Goal: Information Seeking & Learning: Learn about a topic

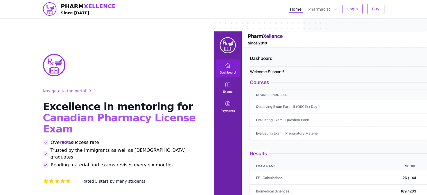
click at [352, 7] on span "Login" at bounding box center [353, 9] width 11 height 6
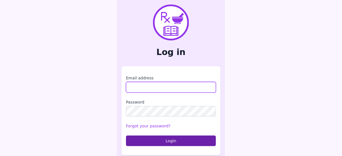
click at [141, 89] on input "Email address" at bounding box center [171, 87] width 90 height 11
type input "**********"
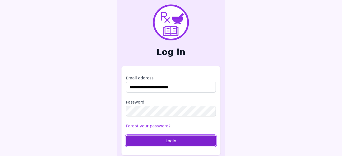
click at [158, 138] on button "Login" at bounding box center [171, 141] width 90 height 11
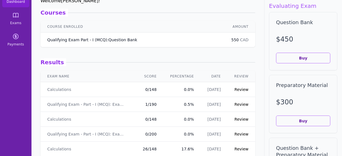
scroll to position [45, 0]
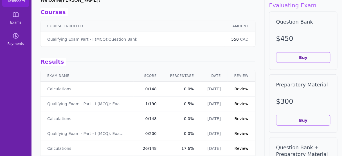
click at [238, 89] on link "Review" at bounding box center [241, 89] width 14 height 4
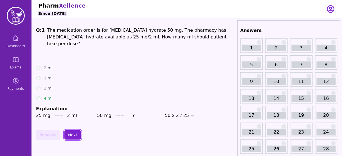
click at [71, 130] on button "Next" at bounding box center [72, 135] width 17 height 10
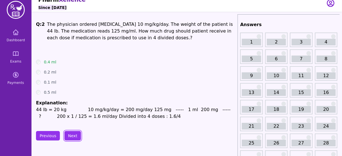
scroll to position [6, 0]
click at [73, 133] on button "Next" at bounding box center [72, 136] width 17 height 10
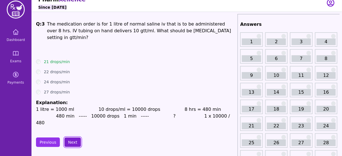
click at [70, 138] on button "Next" at bounding box center [72, 143] width 17 height 10
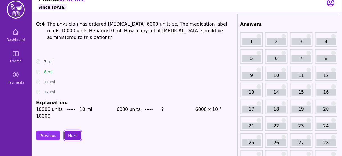
click at [69, 131] on button "Next" at bounding box center [72, 136] width 17 height 10
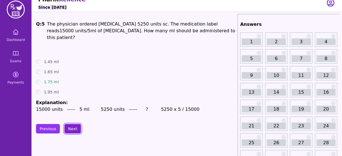
click at [69, 124] on button "Next" at bounding box center [72, 129] width 17 height 10
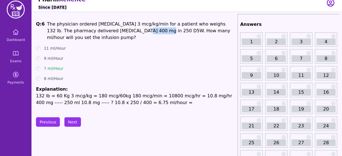
drag, startPoint x: 106, startPoint y: 31, endPoint x: 126, endPoint y: 30, distance: 20.0
click at [126, 30] on span "The physician ordered [MEDICAL_DATA] 3 mcg/kg/min for a patient who weighs 132 …" at bounding box center [138, 30] width 183 height 19
click at [109, 33] on span "The physician ordered [MEDICAL_DATA] 3 mcg/kg/min for a patient who weighs 132 …" at bounding box center [138, 30] width 183 height 19
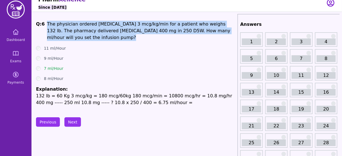
click at [109, 33] on span "The physician ordered [MEDICAL_DATA] 3 mcg/kg/min for a patient who weighs 132 …" at bounding box center [138, 30] width 183 height 19
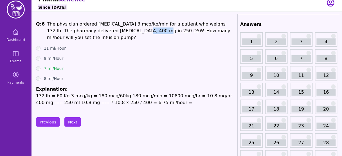
drag, startPoint x: 124, startPoint y: 29, endPoint x: 106, endPoint y: 32, distance: 18.1
click at [106, 32] on span "The physician ordered [MEDICAL_DATA] 3 mcg/kg/min for a patient who weighs 132 …" at bounding box center [138, 30] width 183 height 19
click at [116, 34] on p "The physician ordered [MEDICAL_DATA] 3 mcg/kg/min for a patient who weighs 132 …" at bounding box center [141, 31] width 188 height 20
click at [118, 33] on span "The physician ordered [MEDICAL_DATA] 3 mcg/kg/min for a patient who weighs 132 …" at bounding box center [138, 30] width 183 height 19
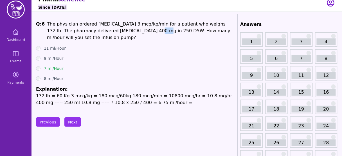
click at [118, 33] on span "The physician ordered [MEDICAL_DATA] 3 mcg/kg/min for a patient who weighs 132 …" at bounding box center [138, 30] width 183 height 19
click at [117, 34] on span "The physician ordered [MEDICAL_DATA] 3 mcg/kg/min for a patient who weighs 132 …" at bounding box center [138, 30] width 183 height 19
drag, startPoint x: 126, startPoint y: 28, endPoint x: 117, endPoint y: 30, distance: 8.9
click at [117, 30] on span "The physician ordered [MEDICAL_DATA] 3 mcg/kg/min for a patient who weighs 132 …" at bounding box center [138, 30] width 183 height 19
click at [119, 33] on span "The physician ordered [MEDICAL_DATA] 3 mcg/kg/min for a patient who weighs 132 …" at bounding box center [138, 30] width 183 height 19
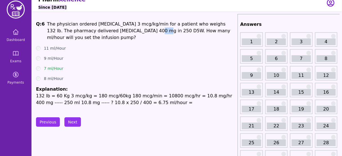
click at [119, 33] on span "The physician ordered [MEDICAL_DATA] 3 mcg/kg/min for a patient who weighs 132 …" at bounding box center [138, 30] width 183 height 19
click at [109, 31] on span "The physician ordered [MEDICAL_DATA] 3 mcg/kg/min for a patient who weighs 132 …" at bounding box center [138, 30] width 183 height 19
drag, startPoint x: 104, startPoint y: 32, endPoint x: 113, endPoint y: 31, distance: 8.5
click at [113, 31] on span "The physician ordered [MEDICAL_DATA] 3 mcg/kg/min for a patient who weighs 132 …" at bounding box center [138, 30] width 183 height 19
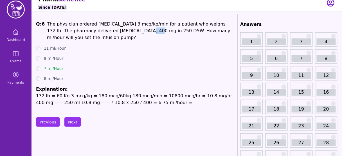
click at [113, 31] on span "The physician ordered [MEDICAL_DATA] 3 mcg/kg/min for a patient who weighs 132 …" at bounding box center [138, 30] width 183 height 19
click at [116, 32] on span "The physician ordered [MEDICAL_DATA] 3 mcg/kg/min for a patient who weighs 132 …" at bounding box center [138, 30] width 183 height 19
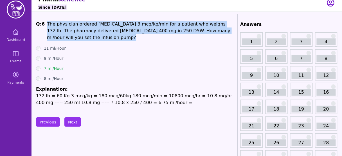
click at [116, 32] on span "The physician ordered [MEDICAL_DATA] 3 mcg/kg/min for a patient who weighs 132 …" at bounding box center [138, 30] width 183 height 19
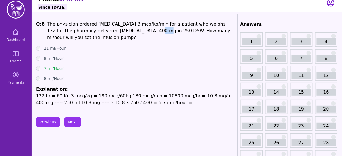
click at [116, 32] on span "The physician ordered [MEDICAL_DATA] 3 mcg/kg/min for a patient who weighs 132 …" at bounding box center [138, 30] width 183 height 19
click at [73, 122] on button "Next" at bounding box center [72, 122] width 17 height 10
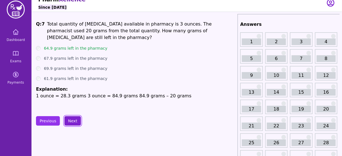
click at [67, 122] on button "Next" at bounding box center [72, 121] width 17 height 10
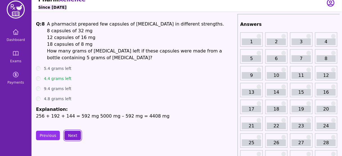
click at [71, 133] on button "Next" at bounding box center [72, 136] width 17 height 10
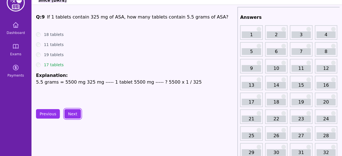
scroll to position [14, 0]
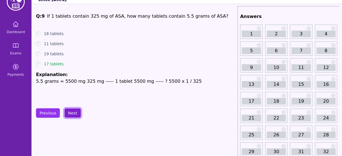
click at [69, 112] on button "Next" at bounding box center [72, 113] width 17 height 10
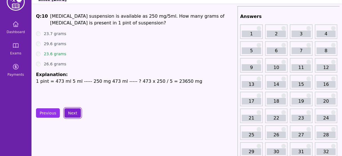
click at [69, 112] on button "Next" at bounding box center [72, 113] width 17 height 10
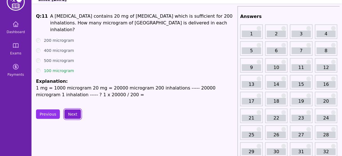
click at [69, 112] on button "Next" at bounding box center [72, 115] width 17 height 10
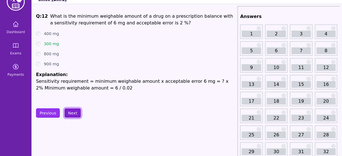
click at [69, 112] on button "Next" at bounding box center [72, 113] width 17 height 10
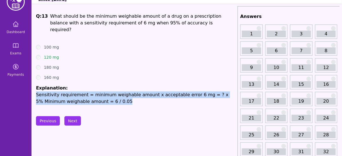
drag, startPoint x: 37, startPoint y: 88, endPoint x: 108, endPoint y: 96, distance: 72.2
click at [108, 96] on p "Sensitivity requirement = minimum weighable amount x acceptable error 6 mg = ? …" at bounding box center [135, 98] width 199 height 13
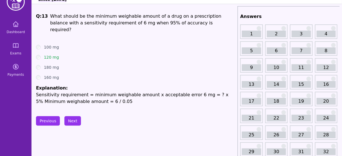
click at [129, 92] on p "Sensitivity requirement = minimum weighable amount x acceptable error 6 mg = ? …" at bounding box center [135, 98] width 199 height 13
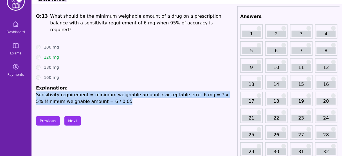
click at [129, 92] on p "Sensitivity requirement = minimum weighable amount x acceptable error 6 mg = ? …" at bounding box center [135, 98] width 199 height 13
click at [172, 92] on p "Sensitivity requirement = minimum weighable amount x acceptable error 6 mg = ? …" at bounding box center [135, 98] width 199 height 13
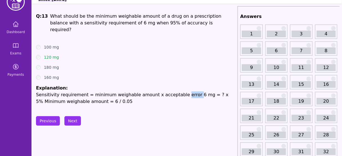
click at [172, 92] on p "Sensitivity requirement = minimum weighable amount x acceptable error 6 mg = ? …" at bounding box center [135, 98] width 199 height 13
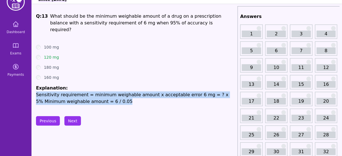
click at [172, 92] on p "Sensitivity requirement = minimum weighable amount x acceptable error 6 mg = ? …" at bounding box center [135, 98] width 199 height 13
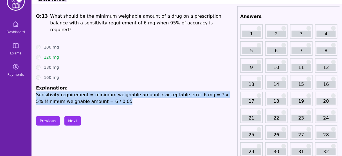
click at [65, 92] on p "Sensitivity requirement = minimum weighable amount x acceptable error 6 mg = ? …" at bounding box center [135, 98] width 199 height 13
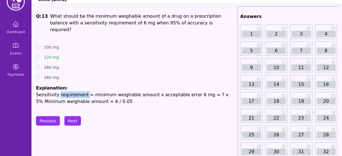
click at [65, 92] on p "Sensitivity requirement = minimum weighable amount x acceptable error 6 mg = ? …" at bounding box center [135, 98] width 199 height 13
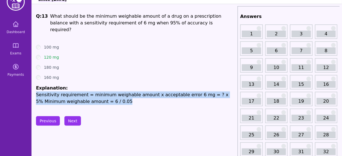
click at [65, 92] on p "Sensitivity requirement = minimum weighable amount x acceptable error 6 mg = ? …" at bounding box center [135, 98] width 199 height 13
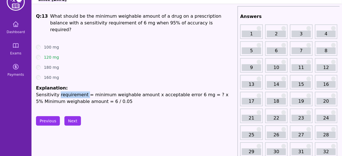
click at [65, 92] on p "Sensitivity requirement = minimum weighable amount x acceptable error 6 mg = ? …" at bounding box center [135, 98] width 199 height 13
click at [144, 23] on span "What should be the minimum weighable amount of a drug on a prescription balance…" at bounding box center [135, 22] width 171 height 19
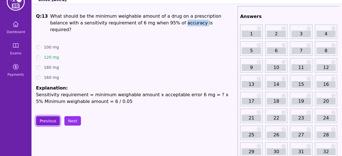
click at [52, 116] on button "Previous" at bounding box center [48, 121] width 24 height 10
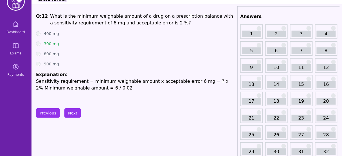
click at [141, 25] on span "What is the minimum weighable amount of a drug on a prescription balance with a…" at bounding box center [141, 19] width 183 height 12
click at [72, 114] on button "Next" at bounding box center [72, 113] width 17 height 10
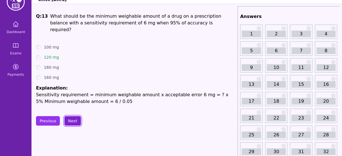
click at [72, 116] on button "Next" at bounding box center [72, 121] width 17 height 10
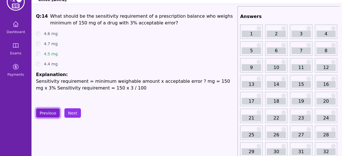
click at [46, 112] on button "Previous" at bounding box center [48, 113] width 24 height 10
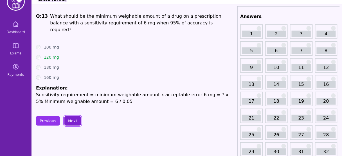
click at [72, 116] on button "Next" at bounding box center [72, 121] width 17 height 10
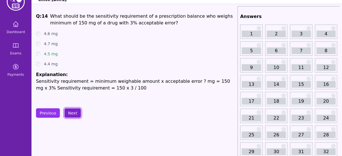
click at [69, 115] on button "Next" at bounding box center [72, 113] width 17 height 10
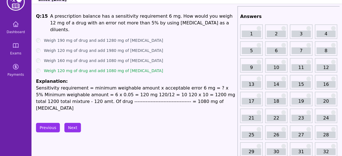
click at [158, 17] on span "A prescription balance has a sensitivity requirement 6 mg. How would you weigh …" at bounding box center [141, 22] width 182 height 19
click at [210, 17] on span "A prescription balance has a sensitivity requirement 6 mg. How would you weigh …" at bounding box center [141, 22] width 182 height 19
click at [118, 24] on span "A prescription balance has a sensitivity requirement 6 mg. How would you weigh …" at bounding box center [141, 22] width 182 height 19
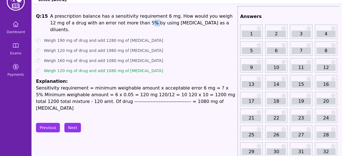
click at [118, 24] on span "A prescription balance has a sensitivity requirement 6 mg. How would you weigh …" at bounding box center [141, 22] width 182 height 19
click at [176, 24] on span "A prescription balance has a sensitivity requirement 6 mg. How would you weigh …" at bounding box center [141, 22] width 182 height 19
drag, startPoint x: 76, startPoint y: 88, endPoint x: 116, endPoint y: 91, distance: 40.0
click at [116, 91] on p "Sensitivity requirement = minimum weighable amount x acceptable error 6 mg = ? …" at bounding box center [135, 98] width 199 height 27
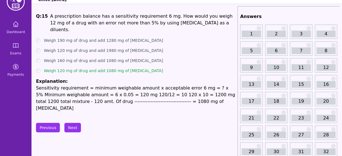
click at [137, 123] on div "Previous Next" at bounding box center [135, 128] width 199 height 10
drag, startPoint x: 78, startPoint y: 87, endPoint x: 94, endPoint y: 88, distance: 15.5
click at [94, 88] on p "Sensitivity requirement = minimum weighable amount x acceptable error 6 mg = ? …" at bounding box center [135, 98] width 199 height 27
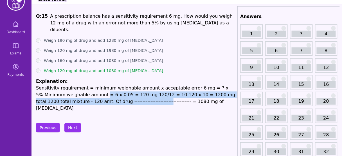
drag, startPoint x: 114, startPoint y: 92, endPoint x: 75, endPoint y: 88, distance: 38.9
click at [75, 88] on p "Sensitivity requirement = minimum weighable amount x acceptable error 6 mg = ? …" at bounding box center [135, 98] width 199 height 27
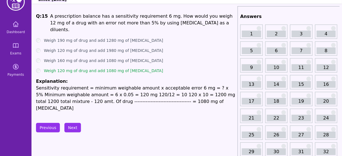
click at [208, 17] on span "A prescription balance has a sensitivity requirement 6 mg. How would you weigh …" at bounding box center [141, 22] width 182 height 19
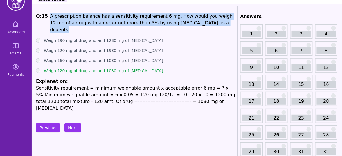
click at [208, 17] on span "A prescription balance has a sensitivity requirement 6 mg. How would you weigh …" at bounding box center [141, 22] width 182 height 19
click at [167, 22] on span "A prescription balance has a sensitivity requirement 6 mg. How would you weigh …" at bounding box center [141, 22] width 182 height 19
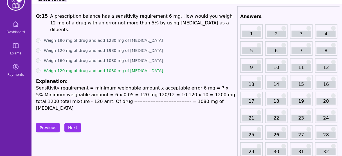
click at [115, 85] on p "Sensitivity requirement = minimum weighable amount x acceptable error 6 mg = ? …" at bounding box center [135, 98] width 199 height 27
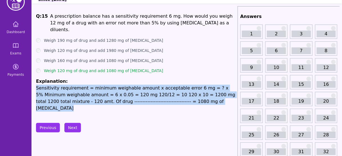
click at [115, 85] on p "Sensitivity requirement = minimum weighable amount x acceptable error 6 mg = ? …" at bounding box center [135, 98] width 199 height 27
click at [109, 89] on p "Sensitivity requirement = minimum weighable amount x acceptable error 6 mg = ? …" at bounding box center [135, 98] width 199 height 27
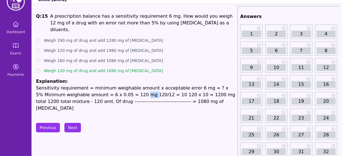
click at [109, 89] on p "Sensitivity requirement = minimum weighable amount x acceptable error 6 mg = ? …" at bounding box center [135, 98] width 199 height 27
click at [212, 19] on span "A prescription balance has a sensitivity requirement 6 mg. How would you weigh …" at bounding box center [141, 22] width 182 height 19
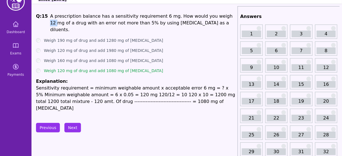
click at [210, 13] on span "A prescription balance has a sensitivity requirement 6 mg. How would you weigh …" at bounding box center [141, 22] width 182 height 19
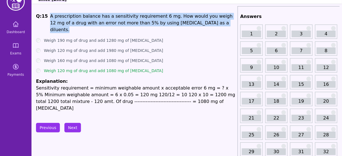
click at [210, 13] on span "A prescription balance has a sensitivity requirement 6 mg. How would you weigh …" at bounding box center [141, 22] width 182 height 19
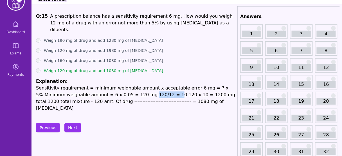
drag, startPoint x: 115, startPoint y: 89, endPoint x: 138, endPoint y: 88, distance: 23.4
click at [138, 88] on p "Sensitivity requirement = minimum weighable amount x acceptable error 6 mg = ? …" at bounding box center [135, 98] width 199 height 27
click at [71, 123] on button "Next" at bounding box center [72, 128] width 17 height 10
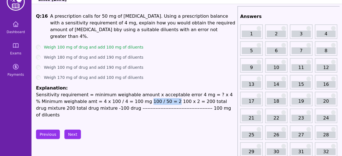
drag, startPoint x: 137, startPoint y: 95, endPoint x: 113, endPoint y: 95, distance: 23.9
click at [113, 95] on p "Sensitivity requirement = minimum weighable amount x acceptable error 4 mg = ? …" at bounding box center [135, 105] width 199 height 27
click at [126, 97] on p "Sensitivity requirement = minimum weighable amount x acceptable error 4 mg = ? …" at bounding box center [135, 105] width 199 height 27
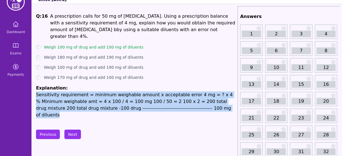
click at [126, 97] on p "Sensitivity requirement = minimum weighable amount x acceptable error 4 mg = ? …" at bounding box center [135, 105] width 199 height 27
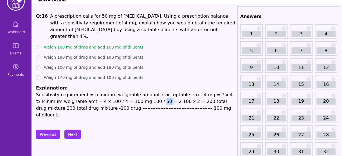
click at [126, 97] on p "Sensitivity requirement = minimum weighable amount x acceptable error 4 mg = ? …" at bounding box center [135, 105] width 199 height 27
drag, startPoint x: 136, startPoint y: 96, endPoint x: 114, endPoint y: 95, distance: 21.9
click at [114, 95] on p "Sensitivity requirement = minimum weighable amount x acceptable error 4 mg = ? …" at bounding box center [135, 105] width 199 height 27
drag, startPoint x: 225, startPoint y: 31, endPoint x: 48, endPoint y: 15, distance: 177.2
click at [50, 15] on span "A prescription calls for 50 mg of [MEDICAL_DATA]. Using a prescription balance …" at bounding box center [142, 26] width 185 height 26
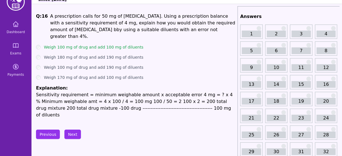
click at [121, 96] on p "Sensitivity requirement = minimum weighable amount x acceptable error 4 mg = ? …" at bounding box center [135, 105] width 199 height 27
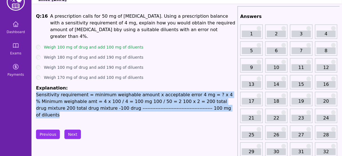
click at [121, 96] on p "Sensitivity requirement = minimum weighable amount x acceptable error 4 mg = ? …" at bounding box center [135, 105] width 199 height 27
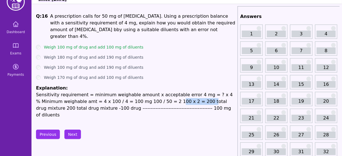
drag, startPoint x: 141, startPoint y: 96, endPoint x: 169, endPoint y: 95, distance: 27.8
click at [169, 95] on p "Sensitivity requirement = minimum weighable amount x acceptable error 4 mg = ? …" at bounding box center [135, 105] width 199 height 27
click at [116, 96] on p "Sensitivity requirement = minimum weighable amount x acceptable error 4 mg = ? …" at bounding box center [135, 105] width 199 height 27
click at [118, 98] on p "Sensitivity requirement = minimum weighable amount x acceptable error 4 mg = ? …" at bounding box center [135, 105] width 199 height 27
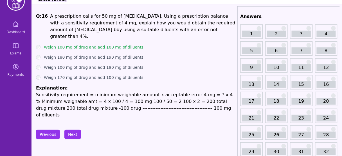
click at [135, 95] on p "Sensitivity requirement = minimum weighable amount x acceptable error 4 mg = ? …" at bounding box center [135, 105] width 199 height 27
drag, startPoint x: 227, startPoint y: 30, endPoint x: 48, endPoint y: 19, distance: 179.0
click at [50, 19] on p "A prescription calls for 50 mg of [MEDICAL_DATA]. Using a prescription balance …" at bounding box center [142, 26] width 185 height 27
copy span "A prescription calls for 50 mg of [MEDICAL_DATA]. Using a prescription balance …"
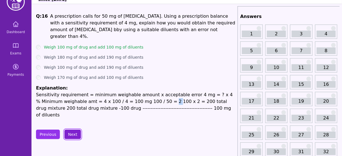
click at [71, 130] on button "Next" at bounding box center [72, 135] width 17 height 10
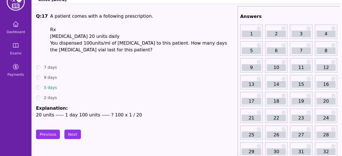
click at [99, 37] on span "[MEDICAL_DATA] 20 units daily" at bounding box center [84, 36] width 69 height 5
click at [71, 134] on button "Next" at bounding box center [72, 135] width 17 height 10
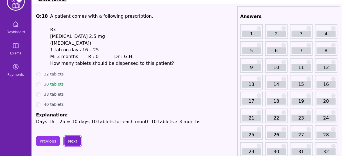
click at [69, 142] on button "Next" at bounding box center [72, 142] width 17 height 10
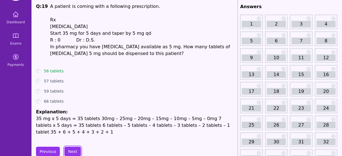
scroll to position [23, 0]
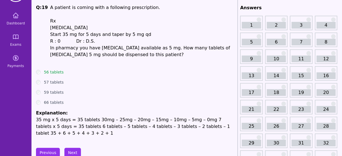
click at [108, 55] on span "In pharmacy you have [MEDICAL_DATA] available as 5 mg. How many tablets of [MED…" at bounding box center [140, 51] width 180 height 12
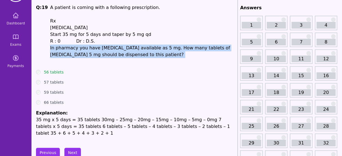
click at [108, 55] on span "In pharmacy you have [MEDICAL_DATA] available as 5 mg. How many tablets of [MED…" at bounding box center [140, 51] width 180 height 12
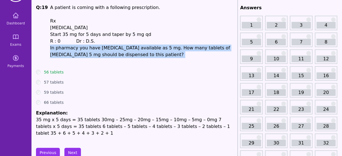
click at [108, 55] on span "In pharmacy you have [MEDICAL_DATA] available as 5 mg. How many tablets of [MED…" at bounding box center [140, 51] width 180 height 12
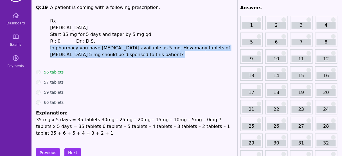
click at [108, 55] on span "In pharmacy you have [MEDICAL_DATA] available as 5 mg. How many tablets of [MED…" at bounding box center [140, 51] width 180 height 12
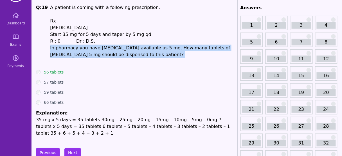
click at [108, 55] on span "In pharmacy you have [MEDICAL_DATA] available as 5 mg. How many tablets of [MED…" at bounding box center [140, 51] width 180 height 12
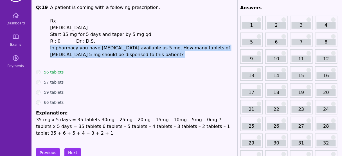
click at [108, 55] on span "In pharmacy you have [MEDICAL_DATA] available as 5 mg. How many tablets of [MED…" at bounding box center [140, 51] width 180 height 12
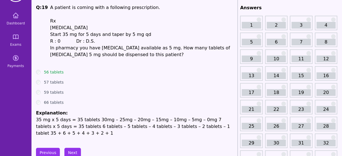
click at [133, 91] on div "59 tablets" at bounding box center [135, 93] width 199 height 6
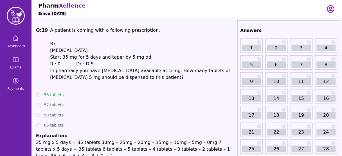
drag, startPoint x: 66, startPoint y: 50, endPoint x: 129, endPoint y: 78, distance: 68.5
click at [129, 78] on h1 "A patient is coming with a following prescription. Rx [MEDICAL_DATA] Start 35 m…" at bounding box center [142, 57] width 185 height 61
copy h1 "[MEDICAL_DATA] Start 35 mg for 5 days and taper by 5 mg qd R : 0 Dr : D.S. In p…"
click at [149, 106] on div "57 tablets" at bounding box center [135, 105] width 199 height 6
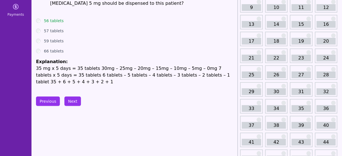
scroll to position [74, 0]
click at [75, 96] on button "Next" at bounding box center [72, 101] width 17 height 10
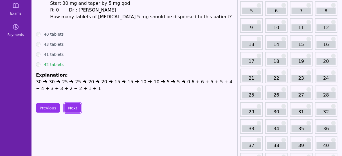
scroll to position [54, 0]
click at [73, 108] on button "Next" at bounding box center [72, 108] width 17 height 10
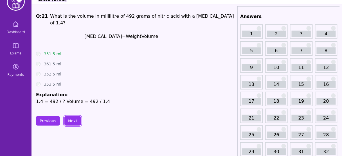
scroll to position [11, 0]
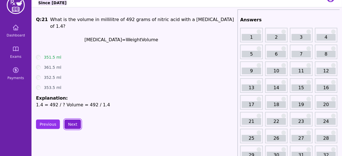
click at [71, 120] on button "Next" at bounding box center [72, 125] width 17 height 10
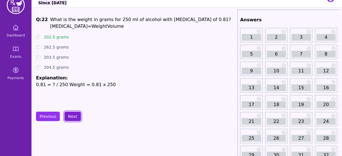
click at [74, 115] on button "Next" at bounding box center [72, 117] width 17 height 10
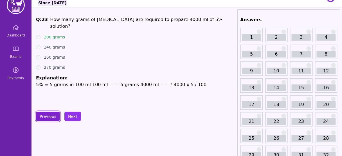
click at [47, 113] on button "Previous" at bounding box center [48, 117] width 24 height 10
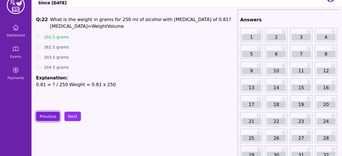
click at [47, 113] on button "Previous" at bounding box center [48, 117] width 24 height 10
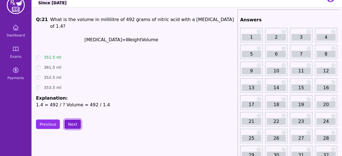
click at [72, 120] on button "Next" at bounding box center [72, 125] width 17 height 10
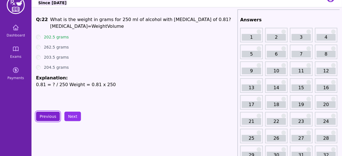
drag, startPoint x: 49, startPoint y: 113, endPoint x: 49, endPoint y: 117, distance: 3.9
click at [49, 117] on button "Previous" at bounding box center [48, 117] width 24 height 10
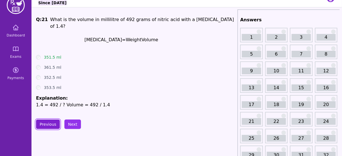
click at [49, 120] on button "Previous" at bounding box center [48, 125] width 24 height 10
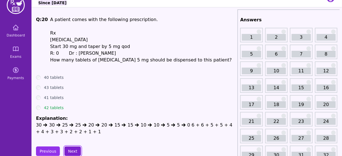
click at [66, 148] on button "Next" at bounding box center [72, 152] width 17 height 10
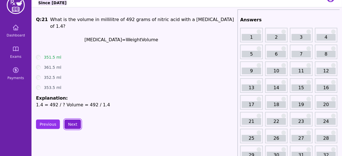
click at [69, 120] on button "Next" at bounding box center [72, 125] width 17 height 10
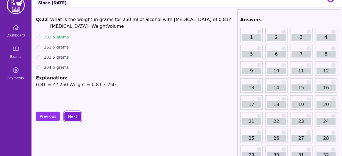
click at [69, 116] on button "Next" at bounding box center [72, 117] width 17 height 10
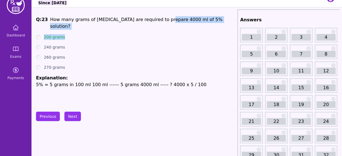
drag, startPoint x: 155, startPoint y: 19, endPoint x: 205, endPoint y: 23, distance: 49.3
click at [205, 23] on div "Q: 23 How many grams of [MEDICAL_DATA] are required to prepare 4000 ml of 5% so…" at bounding box center [135, 58] width 199 height 84
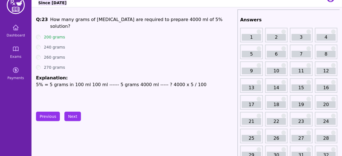
click at [166, 35] on ul "200 grams 240 grams 260 grams 270 grams Explanation: 5% = 5 grams in 100 ml 100…" at bounding box center [135, 61] width 199 height 54
click at [72, 117] on button "Next" at bounding box center [72, 117] width 17 height 10
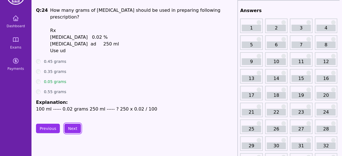
scroll to position [20, 0]
click at [68, 129] on button "Next" at bounding box center [72, 129] width 17 height 10
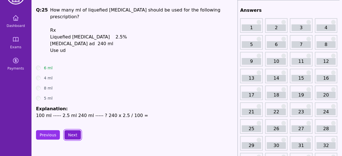
click at [68, 130] on button "Next" at bounding box center [72, 135] width 17 height 10
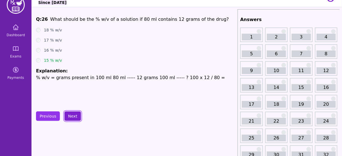
scroll to position [10, 0]
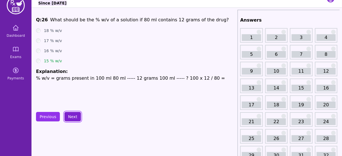
click at [74, 115] on button "Next" at bounding box center [72, 117] width 17 height 10
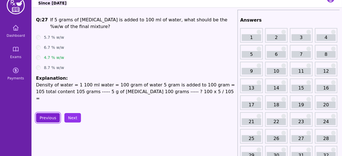
click at [51, 116] on button "Previous" at bounding box center [48, 118] width 24 height 10
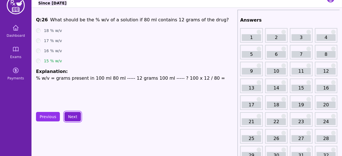
click at [70, 115] on button "Next" at bounding box center [72, 117] width 17 height 10
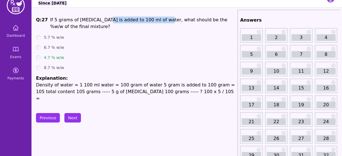
drag, startPoint x: 96, startPoint y: 18, endPoint x: 150, endPoint y: 17, distance: 54.0
click at [150, 17] on span "If 5 grams of [MEDICAL_DATA] is added to 100 ml of water, what should be the %w…" at bounding box center [138, 23] width 177 height 12
click at [73, 115] on button "Next" at bounding box center [72, 118] width 17 height 10
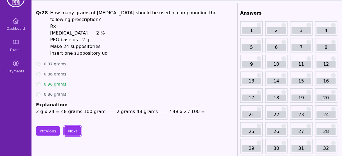
scroll to position [18, 0]
drag, startPoint x: 75, startPoint y: 105, endPoint x: 58, endPoint y: 106, distance: 17.2
click at [58, 108] on p "2 g x 24 = 48 grams 100 gram ----- 2 grams 48 grams ----- ? 48 x 2 / 100 =" at bounding box center [135, 111] width 199 height 7
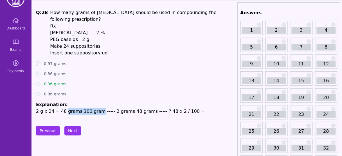
drag, startPoint x: 94, startPoint y: 105, endPoint x: 64, endPoint y: 103, distance: 30.1
click at [64, 108] on p "2 g x 24 = 48 grams 100 gram ----- 2 grams 48 grams ----- ? 48 x 2 / 100 =" at bounding box center [135, 111] width 199 height 7
click at [112, 127] on div "Previous Next" at bounding box center [135, 131] width 199 height 10
drag, startPoint x: 114, startPoint y: 35, endPoint x: 83, endPoint y: 37, distance: 31.5
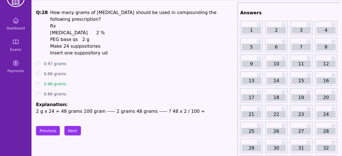
click at [83, 37] on h1 "How many grams of [MEDICAL_DATA] should be used in compounding the following pr…" at bounding box center [142, 32] width 185 height 47
click at [69, 128] on button "Next" at bounding box center [72, 131] width 17 height 10
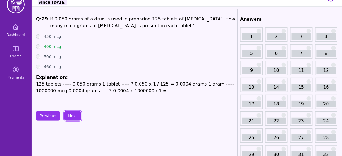
scroll to position [10, 0]
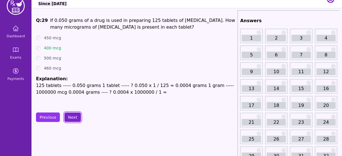
click at [72, 117] on button "Next" at bounding box center [72, 118] width 17 height 10
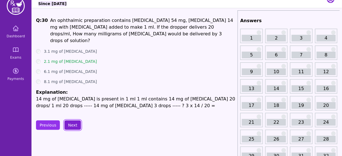
click at [72, 121] on button "Next" at bounding box center [72, 126] width 17 height 10
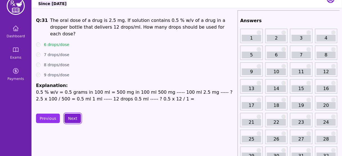
click at [72, 114] on button "Next" at bounding box center [72, 119] width 17 height 10
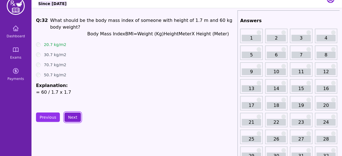
click at [72, 113] on button "Next" at bounding box center [72, 118] width 17 height 10
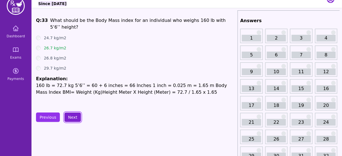
click at [72, 113] on button "Next" at bounding box center [72, 118] width 17 height 10
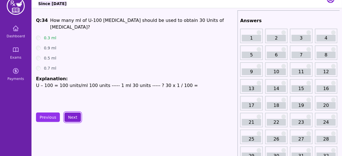
click at [72, 113] on button "Next" at bounding box center [72, 118] width 17 height 10
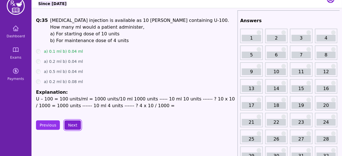
click at [72, 126] on button "Next" at bounding box center [72, 126] width 17 height 10
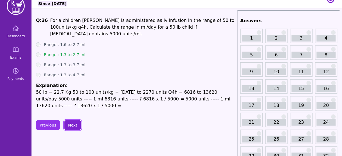
click at [71, 121] on button "Next" at bounding box center [72, 126] width 17 height 10
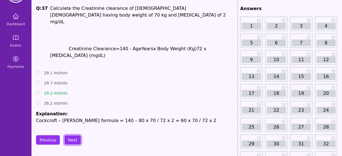
scroll to position [23, 0]
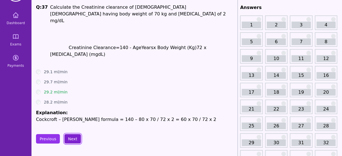
click at [71, 134] on button "Next" at bounding box center [72, 139] width 17 height 10
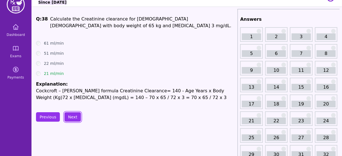
scroll to position [11, 0]
click at [69, 119] on button "Next" at bounding box center [72, 118] width 17 height 10
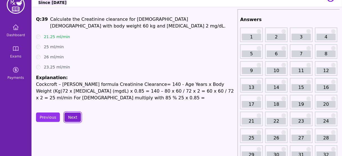
click at [73, 116] on button "Next" at bounding box center [72, 118] width 17 height 10
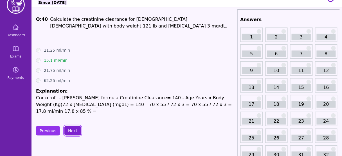
click at [70, 126] on button "Next" at bounding box center [72, 131] width 17 height 10
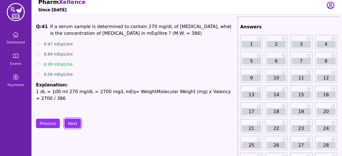
scroll to position [2, 0]
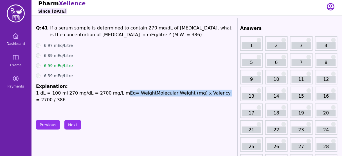
drag, startPoint x: 114, startPoint y: 92, endPoint x: 208, endPoint y: 91, distance: 94.7
click at [208, 91] on p "1 dL = 100 ml 270 mg/dL = 2700 mg/L mEq= WeightMolecular Weight (mg) x Valency …" at bounding box center [135, 96] width 199 height 13
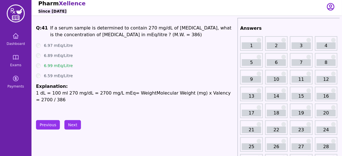
click at [124, 37] on span "If a serum sample is determined to contain 270 mg/dL of [MEDICAL_DATA], what is…" at bounding box center [140, 31] width 181 height 12
click at [132, 28] on span "If a serum sample is determined to contain 270 mg/dL of [MEDICAL_DATA], what is…" at bounding box center [140, 31] width 181 height 12
click at [173, 29] on span "If a serum sample is determined to contain 270 mg/dL of [MEDICAL_DATA], what is…" at bounding box center [140, 31] width 181 height 12
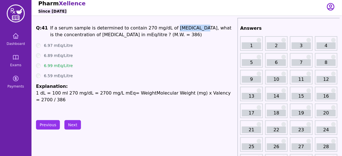
click at [173, 29] on span "If a serum sample is determined to contain 270 mg/dL of [MEDICAL_DATA], what is…" at bounding box center [140, 31] width 181 height 12
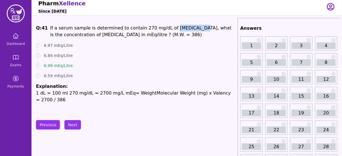
click at [173, 29] on span "If a serum sample is determined to contain 270 mg/dL of [MEDICAL_DATA], what is…" at bounding box center [140, 31] width 181 height 12
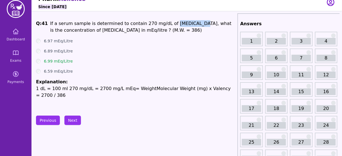
scroll to position [8, 0]
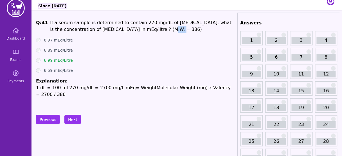
drag, startPoint x: 150, startPoint y: 27, endPoint x: 161, endPoint y: 28, distance: 11.0
click at [161, 28] on p "If a serum sample is determined to contain 270 mg/dL of [MEDICAL_DATA], what is…" at bounding box center [142, 25] width 185 height 13
drag, startPoint x: 155, startPoint y: 24, endPoint x: 133, endPoint y: 19, distance: 22.6
click at [72, 121] on button "Next" at bounding box center [72, 120] width 17 height 10
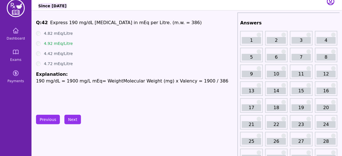
click at [44, 117] on button "Previous" at bounding box center [48, 120] width 24 height 10
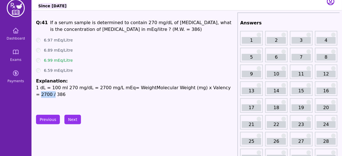
drag, startPoint x: 210, startPoint y: 87, endPoint x: 223, endPoint y: 88, distance: 13.0
click at [223, 88] on p "1 dL = 100 ml 270 mg/dL = 2700 mg/L mEq= WeightMolecular Weight (mg) x Valency …" at bounding box center [135, 91] width 199 height 13
click at [149, 90] on p "1 dL = 100 ml 270 mg/dL = 2700 mg/L mEq= WeightMolecular Weight (mg) x Valency …" at bounding box center [135, 91] width 199 height 13
click at [141, 91] on div "Q: 41 If a serum sample is determined to contain 270 mg/dL of [MEDICAL_DATA], w…" at bounding box center [135, 61] width 199 height 84
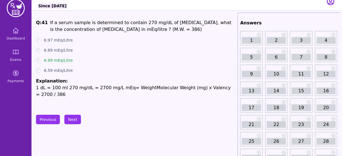
click at [93, 88] on p "1 dL = 100 ml 270 mg/dL = 2700 mg/L mEq= WeightMolecular Weight (mg) x Valency …" at bounding box center [135, 91] width 199 height 13
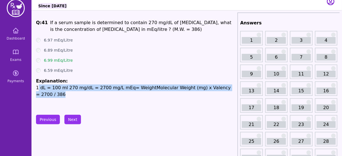
click at [93, 88] on p "1 dL = 100 ml 270 mg/dL = 2700 mg/L mEq= WeightMolecular Weight (mg) x Valency …" at bounding box center [135, 91] width 199 height 13
click at [224, 90] on p "1 dL = 100 ml 270 mg/dL = 2700 mg/L mEq= WeightMolecular Weight (mg) x Valency …" at bounding box center [135, 91] width 199 height 13
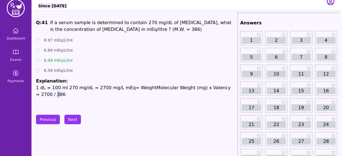
click at [224, 90] on p "1 dL = 100 ml 270 mg/dL = 2700 mg/L mEq= WeightMolecular Weight (mg) x Valency …" at bounding box center [135, 91] width 199 height 13
click at [122, 29] on span "If a serum sample is determined to contain 270 mg/dL of [MEDICAL_DATA], what is…" at bounding box center [140, 26] width 181 height 12
drag, startPoint x: 110, startPoint y: 30, endPoint x: 127, endPoint y: 29, distance: 16.9
click at [127, 29] on span "If a serum sample is determined to contain 270 mg/dL of [MEDICAL_DATA], what is…" at bounding box center [140, 26] width 181 height 12
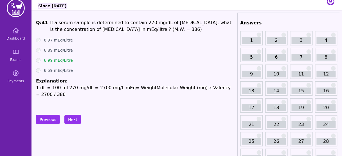
click at [142, 88] on p "1 dL = 100 ml 270 mg/dL = 2700 mg/L mEq= WeightMolecular Weight (mg) x Valency …" at bounding box center [135, 91] width 199 height 13
drag, startPoint x: 128, startPoint y: 30, endPoint x: 111, endPoint y: 30, distance: 17.1
click at [111, 30] on span "If a serum sample is determined to contain 270 mg/dL of [MEDICAL_DATA], what is…" at bounding box center [140, 26] width 181 height 12
click at [72, 122] on button "Next" at bounding box center [72, 120] width 17 height 10
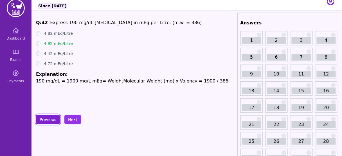
click at [48, 120] on button "Previous" at bounding box center [48, 120] width 24 height 10
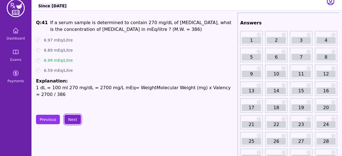
click at [74, 119] on button "Next" at bounding box center [72, 120] width 17 height 10
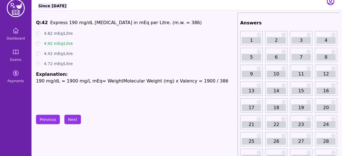
click at [73, 122] on button "Next" at bounding box center [72, 120] width 17 height 10
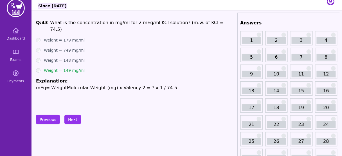
click at [154, 85] on p "mEq= WeightMolecular Weight (mg) x Valency 2 = ? x 1 / 74.5" at bounding box center [135, 88] width 199 height 7
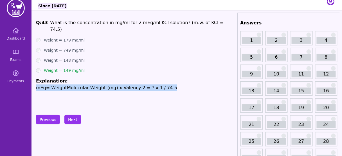
click at [154, 85] on p "mEq= WeightMolecular Weight (mg) x Valency 2 = ? x 1 / 74.5" at bounding box center [135, 88] width 199 height 7
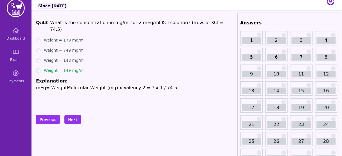
click at [106, 85] on p "mEq= WeightMolecular Weight (mg) x Valency 2 = ? x 1 / 74.5" at bounding box center [135, 88] width 199 height 7
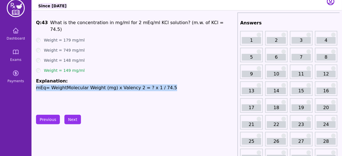
click at [106, 85] on p "mEq= WeightMolecular Weight (mg) x Valency 2 = ? x 1 / 74.5" at bounding box center [135, 88] width 199 height 7
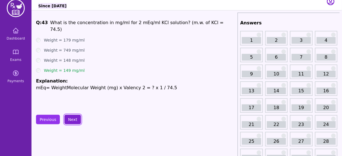
click at [74, 115] on button "Next" at bounding box center [72, 120] width 17 height 10
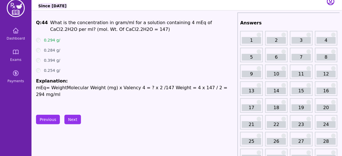
click at [144, 87] on p "mEq= WeightMolecular Weight (mg) x Valency 4 = ? x 2 /147 Weight = 4 x 147 / 2 …" at bounding box center [135, 91] width 199 height 13
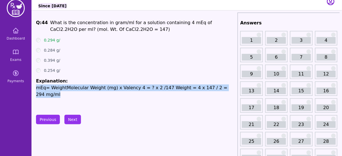
click at [144, 87] on p "mEq= WeightMolecular Weight (mg) x Valency 4 = ? x 2 /147 Weight = 4 x 147 / 2 …" at bounding box center [135, 91] width 199 height 13
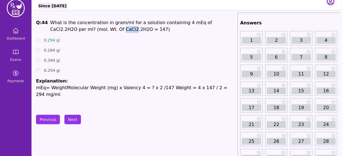
drag, startPoint x: 84, startPoint y: 29, endPoint x: 74, endPoint y: 31, distance: 10.2
click at [74, 31] on span ".2H2O per ml? (mol. Wt. Of CaCl2.2H2O = 147)" at bounding box center [116, 29] width 106 height 5
click at [73, 117] on button "Next" at bounding box center [72, 120] width 17 height 10
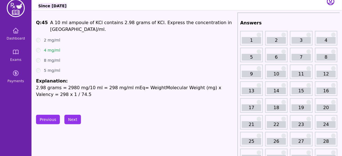
click at [117, 24] on span "A 10 ml ampoule of KCl contains 2.98 grams of KCl. Express the concentration in…" at bounding box center [141, 26] width 182 height 12
click at [132, 29] on div "Q: 45 A 10 ml ampoule of KCl contains 2.98 grams of KCl. Express the concentrat…" at bounding box center [135, 61] width 199 height 84
click at [223, 23] on span "A 10 ml ampoule of KCl contains 2.98 grams of KCl. Express the concentration in…" at bounding box center [141, 26] width 182 height 12
drag, startPoint x: 223, startPoint y: 23, endPoint x: 209, endPoint y: 20, distance: 14.3
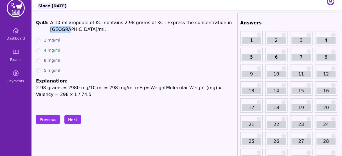
click at [209, 20] on span "A 10 ml ampoule of KCl contains 2.98 grams of KCl. Express the concentration in…" at bounding box center [141, 26] width 182 height 12
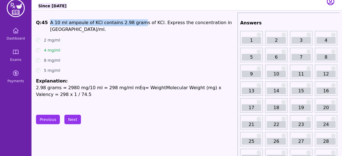
drag, startPoint x: 133, startPoint y: 22, endPoint x: 48, endPoint y: 20, distance: 85.2
click at [50, 20] on span "A 10 ml ampoule of KCl contains 2.98 grams of KCl. Express the concentration in…" at bounding box center [141, 26] width 182 height 12
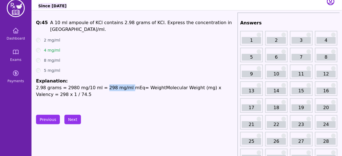
drag, startPoint x: 121, startPoint y: 78, endPoint x: 99, endPoint y: 80, distance: 22.3
click at [99, 85] on p "2.98 grams = 2980 mg/10 ml = 298 mg/ml mEq= WeightMolecular Weight (mg) x Valen…" at bounding box center [135, 91] width 199 height 13
drag, startPoint x: 62, startPoint y: 44, endPoint x: 48, endPoint y: 43, distance: 13.8
click at [48, 47] on div "4 mg/ml" at bounding box center [135, 50] width 199 height 6
click at [59, 47] on div "4 mg/ml" at bounding box center [135, 50] width 199 height 6
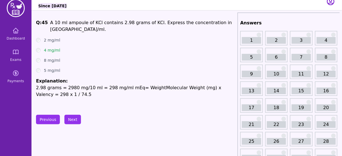
click at [59, 47] on div "4 mg/ml" at bounding box center [135, 50] width 199 height 6
click at [74, 118] on button "Next" at bounding box center [72, 120] width 17 height 10
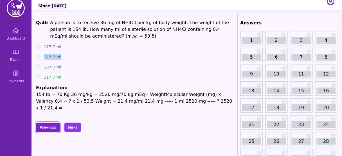
click at [48, 123] on button "Previous" at bounding box center [48, 128] width 24 height 10
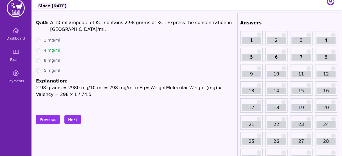
click at [119, 68] on ul "2 mg/ml 4 mg/ml 8 mg/ml 5 mg/ml Explanation: 2.98 grams = 2980 mg/10 ml = 298 m…" at bounding box center [135, 67] width 199 height 61
drag, startPoint x: 223, startPoint y: 22, endPoint x: 209, endPoint y: 24, distance: 13.9
click at [209, 24] on span "A 10 ml ampoule of KCl contains 2.98 grams of KCl. Express the concentration in…" at bounding box center [141, 26] width 182 height 12
click at [215, 21] on span "A 10 ml ampoule of KCl contains 2.98 grams of KCl. Express the concentration in…" at bounding box center [141, 26] width 182 height 12
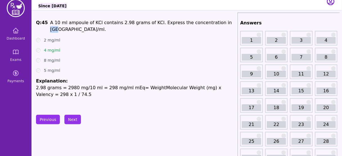
click at [215, 21] on span "A 10 ml ampoule of KCl contains 2.98 grams of KCl. Express the concentration in…" at bounding box center [141, 26] width 182 height 12
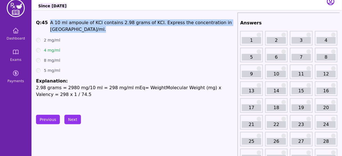
click at [215, 21] on span "A 10 ml ampoule of KCl contains 2.98 grams of KCl. Express the concentration in…" at bounding box center [141, 26] width 182 height 12
click at [215, 24] on span "A 10 ml ampoule of KCl contains 2.98 grams of KCl. Express the concentration in…" at bounding box center [141, 26] width 182 height 12
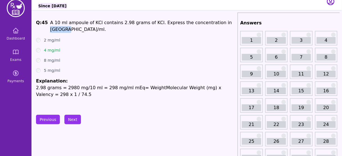
drag, startPoint x: 224, startPoint y: 21, endPoint x: 208, endPoint y: 22, distance: 16.1
click at [208, 22] on span "Q: 45 A 10 ml ampoule of KCl contains 2.98 grams of KCl. Express the concentrat…" at bounding box center [135, 25] width 199 height 13
drag, startPoint x: 60, startPoint y: 43, endPoint x: 45, endPoint y: 45, distance: 15.4
click at [45, 47] on div "4 mg/ml" at bounding box center [135, 50] width 199 height 6
click at [74, 119] on button "Next" at bounding box center [72, 120] width 17 height 10
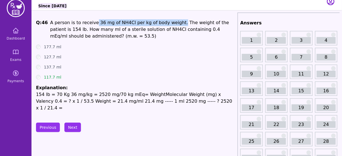
drag, startPoint x: 95, startPoint y: 24, endPoint x: 170, endPoint y: 24, distance: 74.4
click at [170, 24] on p "A person is to receive 36 mg of NH 4 Cl per kg of body weight. The weight of th…" at bounding box center [142, 29] width 185 height 20
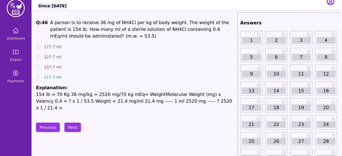
click at [165, 31] on span "Cl per kg of body weight. The weight of the patient is 154 lb. How many ml of a…" at bounding box center [139, 29] width 179 height 19
drag, startPoint x: 164, startPoint y: 31, endPoint x: 209, endPoint y: 29, distance: 45.3
click at [209, 29] on p "A person is to receive 36 mg of NH 4 Cl per kg of body weight. The weight of th…" at bounding box center [142, 29] width 185 height 20
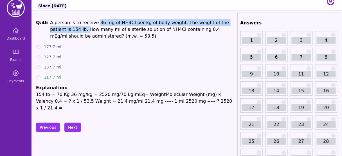
drag, startPoint x: 92, startPoint y: 20, endPoint x: 55, endPoint y: 32, distance: 39.4
click at [55, 32] on p "A person is to receive 36 mg of NH 4 Cl per kg of body weight. The weight of th…" at bounding box center [142, 29] width 185 height 20
click at [72, 123] on button "Next" at bounding box center [72, 128] width 17 height 10
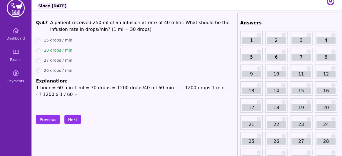
click at [115, 85] on p "1 hour = 60 min 1 ml = 30 drops = 1200 drops/40 ml 60 min ----- 1200 drops 1 mi…" at bounding box center [135, 91] width 199 height 13
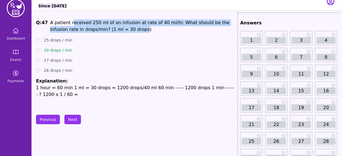
drag, startPoint x: 109, startPoint y: 30, endPoint x: 69, endPoint y: 22, distance: 41.7
click at [69, 22] on span "A patient received 250 ml of an infusion at rate of 40 ml/hr. What should be th…" at bounding box center [139, 26] width 179 height 12
click at [67, 122] on button "Next" at bounding box center [72, 120] width 17 height 10
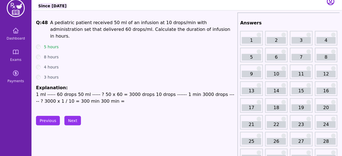
click at [109, 85] on li "Explanation: 1 ml ----- 60 drops 50 ml ----- ? 50 x 60 = 3000 drops 10 drops --…" at bounding box center [135, 95] width 199 height 20
click at [71, 120] on button "Next" at bounding box center [72, 121] width 17 height 10
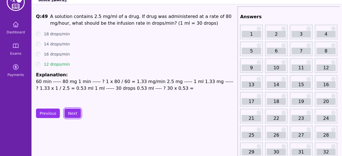
scroll to position [14, 0]
click at [73, 109] on button "Next" at bounding box center [72, 113] width 17 height 10
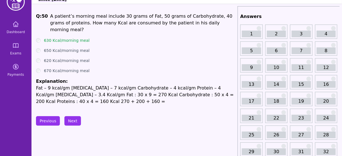
click at [104, 85] on p "Fat – 9 kcal/gm [MEDICAL_DATA] – 7 kcal/gm Carbohydrate – 4 kcal/gm Protein – 4…" at bounding box center [135, 95] width 199 height 20
click at [165, 85] on p "Fat – 9 kcal/gm [MEDICAL_DATA] – 7 kcal/gm Carbohydrate – 4 kcal/gm Protein – 4…" at bounding box center [135, 95] width 199 height 20
click at [186, 85] on p "Fat – 9 kcal/gm [MEDICAL_DATA] – 7 kcal/gm Carbohydrate – 4 kcal/gm Protein – 4…" at bounding box center [135, 95] width 199 height 20
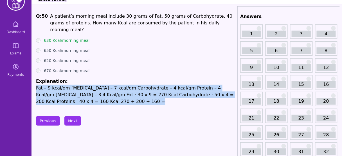
click at [186, 85] on p "Fat – 9 kcal/gm [MEDICAL_DATA] – 7 kcal/gm Carbohydrate – 4 kcal/gm Protein – 4…" at bounding box center [135, 95] width 199 height 20
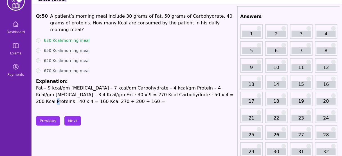
click at [186, 85] on p "Fat – 9 kcal/gm [MEDICAL_DATA] – 7 kcal/gm Carbohydrate – 4 kcal/gm Protein – 4…" at bounding box center [135, 95] width 199 height 20
click at [50, 86] on p "Fat – 9 kcal/gm [MEDICAL_DATA] – 7 kcal/gm Carbohydrate – 4 kcal/gm Protein – 4…" at bounding box center [135, 95] width 199 height 20
click at [143, 85] on p "Fat – 9 kcal/gm [MEDICAL_DATA] – 7 kcal/gm Carbohydrate – 4 kcal/gm Protein – 4…" at bounding box center [135, 95] width 199 height 20
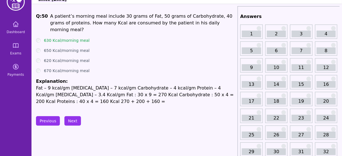
click at [186, 85] on p "Fat – 9 kcal/gm [MEDICAL_DATA] – 7 kcal/gm Carbohydrate – 4 kcal/gm Protein – 4…" at bounding box center [135, 95] width 199 height 20
click at [90, 85] on p "Fat – 9 kcal/gm [MEDICAL_DATA] – 7 kcal/gm Carbohydrate – 4 kcal/gm Protein – 4…" at bounding box center [135, 95] width 199 height 20
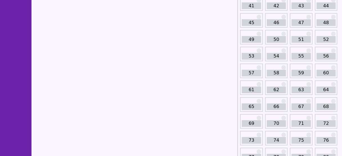
scroll to position [204, 0]
